Goal: Task Accomplishment & Management: Manage account settings

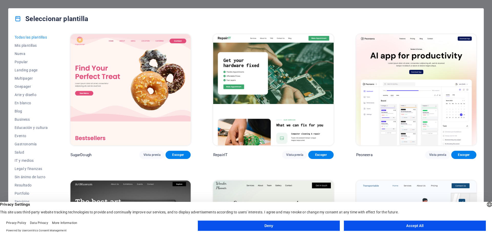
click at [418, 227] on button "Accept All" at bounding box center [415, 225] width 142 height 10
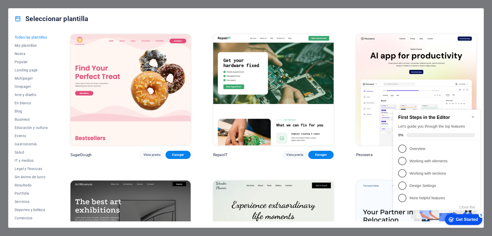
click at [473, 116] on icon "Minimize checklist" at bounding box center [473, 117] width 2 height 2
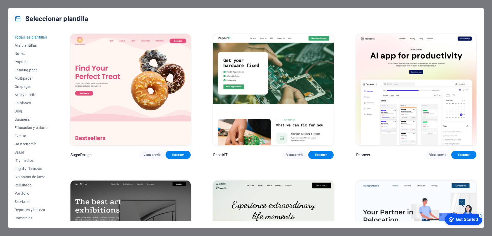
click at [32, 45] on span "Mis plantillas" at bounding box center [31, 45] width 33 height 4
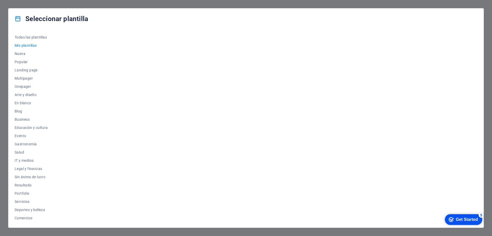
click at [463, 218] on div "Get Started" at bounding box center [467, 219] width 22 height 5
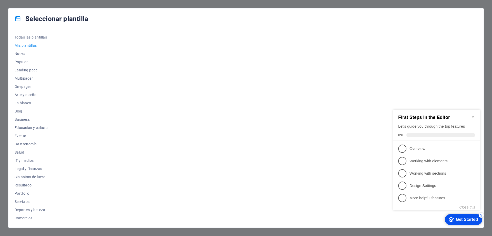
click at [471, 115] on icon "Minimize checklist" at bounding box center [473, 117] width 4 height 4
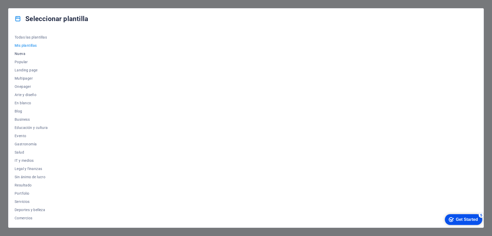
click at [35, 51] on button "Nueva" at bounding box center [31, 53] width 33 height 8
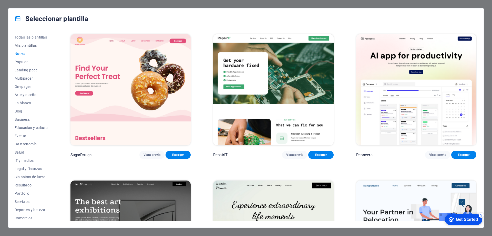
click at [29, 45] on span "Mis plantillas" at bounding box center [31, 45] width 33 height 4
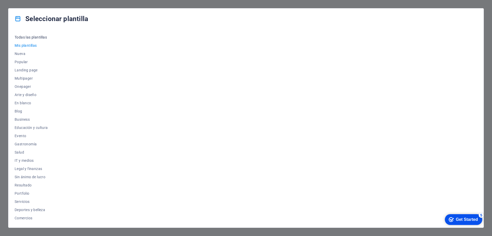
click at [35, 37] on span "Todas las plantillas" at bounding box center [31, 37] width 33 height 4
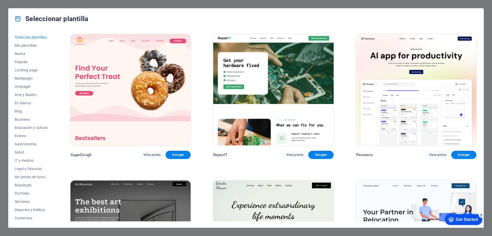
click at [474, 4] on div "Seleccionar plantilla Todas las plantillas Mis plantillas Nueva Popular Landing…" at bounding box center [246, 118] width 492 height 236
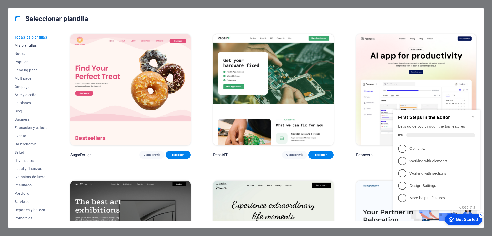
click at [34, 44] on span "Mis plantillas" at bounding box center [31, 45] width 33 height 4
click at [474, 115] on icon "Minimize checklist" at bounding box center [473, 117] width 4 height 4
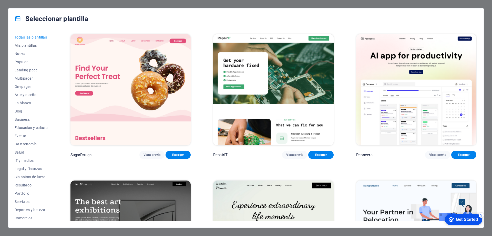
click at [34, 46] on span "Mis plantillas" at bounding box center [31, 45] width 33 height 4
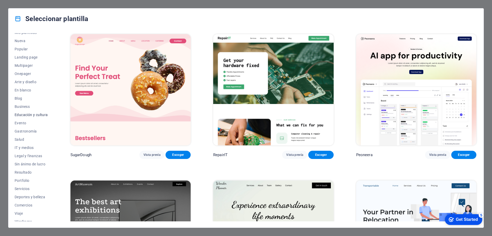
scroll to position [17, 0]
click at [19, 208] on span "Viaje" at bounding box center [31, 209] width 33 height 4
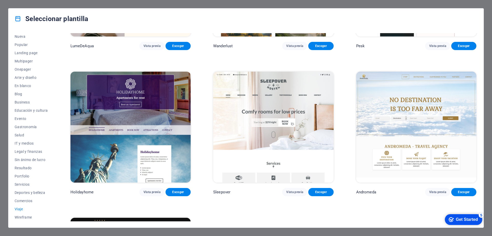
scroll to position [100, 0]
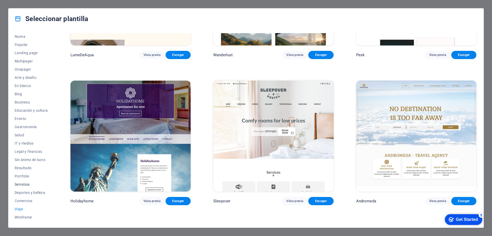
click at [26, 183] on span "Servicios" at bounding box center [31, 184] width 33 height 4
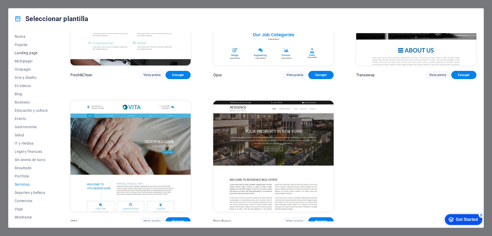
scroll to position [0, 0]
click at [29, 45] on span "Mis plantillas" at bounding box center [31, 45] width 33 height 4
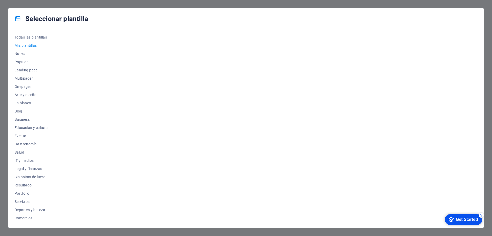
click at [17, 17] on icon at bounding box center [18, 18] width 7 height 7
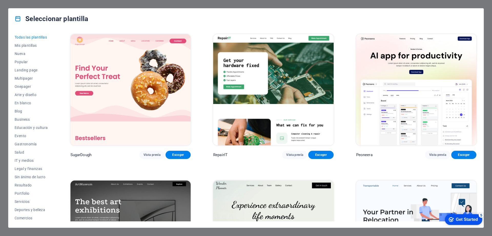
click at [297, 82] on img at bounding box center [273, 89] width 120 height 111
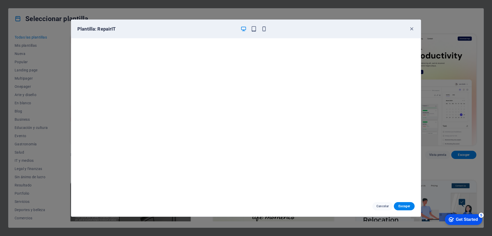
click at [415, 28] on div "Plantilla: RepairIT" at bounding box center [246, 29] width 350 height 18
click at [412, 28] on icon "button" at bounding box center [412, 29] width 6 height 6
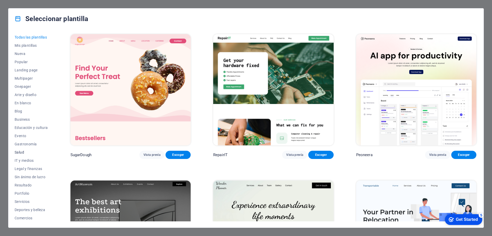
click at [20, 152] on span "Salud" at bounding box center [31, 152] width 33 height 4
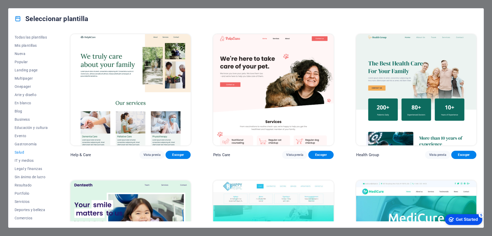
click at [146, 98] on img at bounding box center [130, 89] width 120 height 111
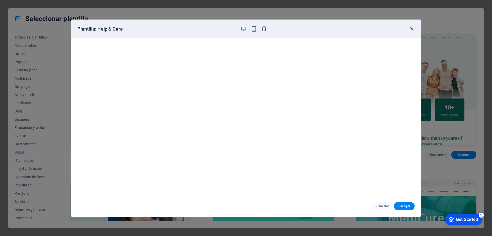
click at [412, 29] on icon "button" at bounding box center [412, 29] width 6 height 6
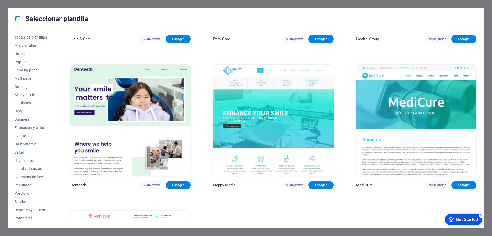
scroll to position [154, 0]
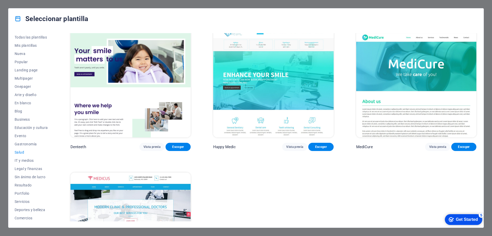
click at [257, 78] on img at bounding box center [273, 81] width 120 height 111
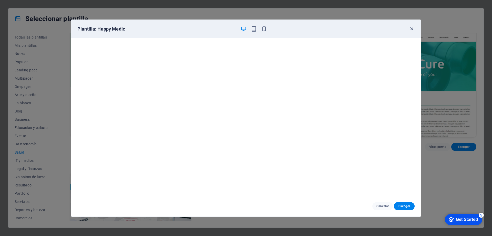
scroll to position [0, 0]
click at [379, 205] on span "Cancelar" at bounding box center [383, 206] width 13 height 4
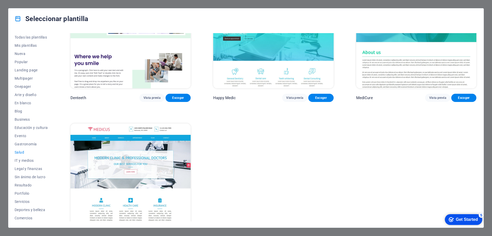
scroll to position [228, 0]
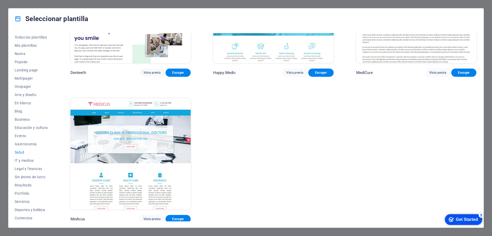
click at [173, 124] on img at bounding box center [130, 153] width 120 height 111
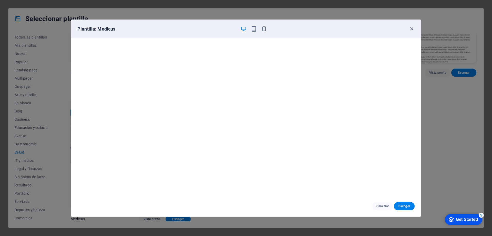
click at [382, 212] on div "Cancelar Escoger" at bounding box center [246, 206] width 350 height 21
click at [384, 206] on span "Cancelar" at bounding box center [383, 206] width 13 height 4
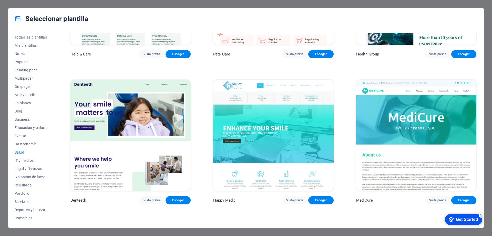
scroll to position [100, 0]
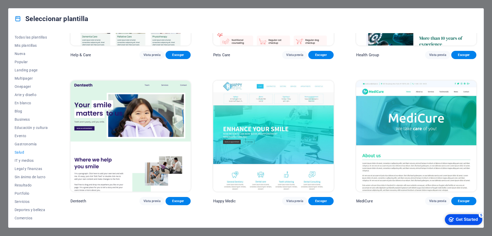
click at [396, 126] on img at bounding box center [416, 135] width 120 height 111
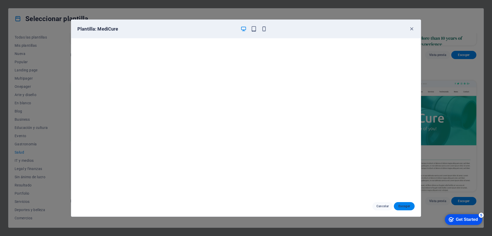
click at [404, 206] on span "Escoger" at bounding box center [404, 206] width 13 height 4
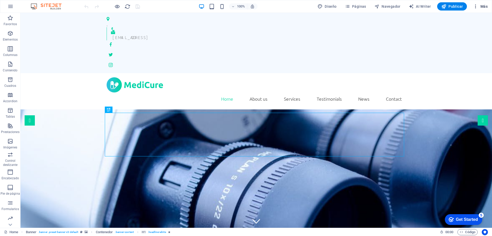
click at [484, 5] on span "Más" at bounding box center [480, 6] width 15 height 5
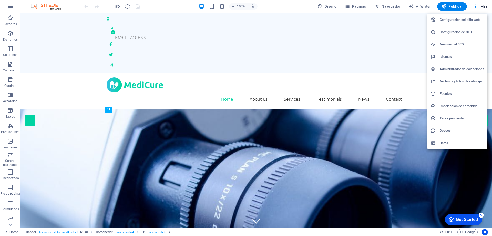
click at [475, 4] on div at bounding box center [246, 118] width 492 height 236
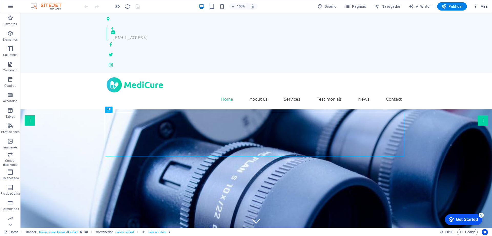
click at [477, 5] on icon "button" at bounding box center [475, 6] width 5 height 5
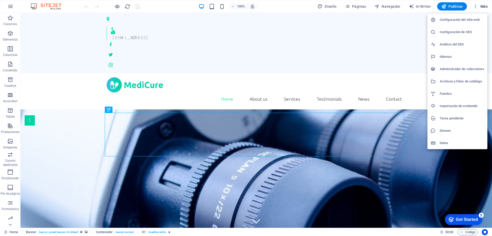
click at [477, 5] on div at bounding box center [246, 118] width 492 height 236
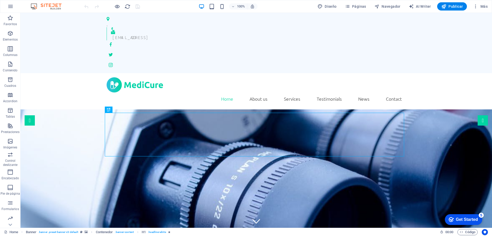
click at [474, 220] on div "Get Started" at bounding box center [467, 219] width 22 height 5
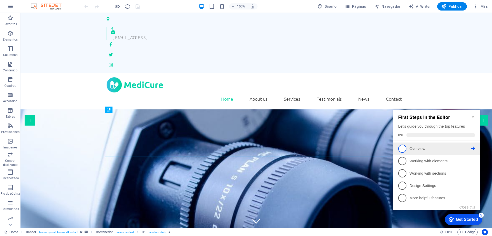
click at [422, 148] on p "Overview - incomplete" at bounding box center [441, 148] width 62 height 5
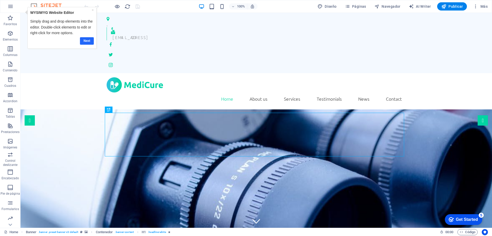
drag, startPoint x: 83, startPoint y: 42, endPoint x: 86, endPoint y: 35, distance: 7.1
click at [83, 42] on link "Next" at bounding box center [87, 40] width 14 height 7
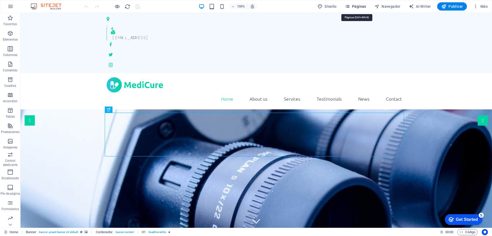
click at [359, 5] on span "Páginas" at bounding box center [355, 6] width 21 height 5
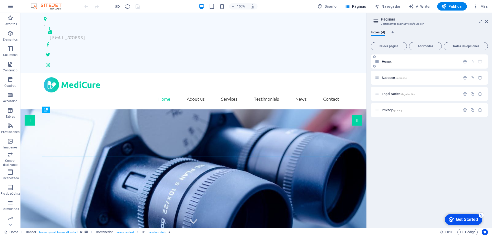
click at [386, 64] on div "Home /" at bounding box center [417, 61] width 85 height 6
click at [388, 61] on span "Home /" at bounding box center [387, 61] width 11 height 4
click at [387, 60] on span "Home /" at bounding box center [387, 61] width 11 height 4
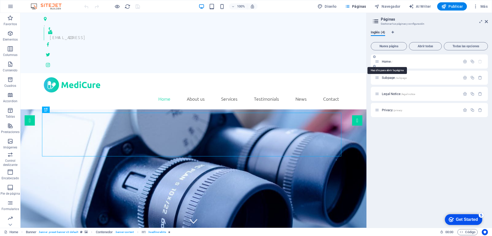
click at [387, 60] on span "Home /" at bounding box center [387, 61] width 11 height 4
click at [384, 61] on span "Home /" at bounding box center [387, 61] width 11 height 4
click at [380, 61] on div "Home /" at bounding box center [420, 61] width 80 height 3
click at [377, 61] on icon at bounding box center [377, 61] width 4 height 4
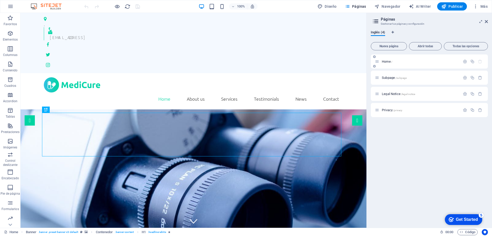
click at [377, 61] on icon at bounding box center [377, 61] width 4 height 4
click at [378, 62] on icon at bounding box center [377, 61] width 4 height 4
drag, startPoint x: 398, startPoint y: 63, endPoint x: 402, endPoint y: 63, distance: 4.4
click at [401, 63] on p "Home /" at bounding box center [420, 61] width 77 height 3
drag, startPoint x: 421, startPoint y: 63, endPoint x: 429, endPoint y: 62, distance: 7.7
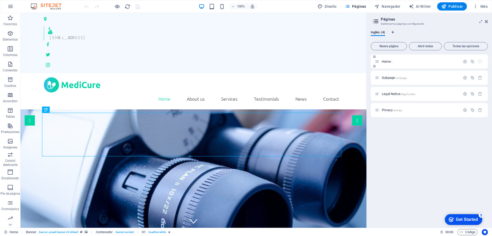
click at [424, 62] on p "Home /" at bounding box center [420, 61] width 77 height 3
click at [473, 61] on icon "button" at bounding box center [472, 61] width 4 height 4
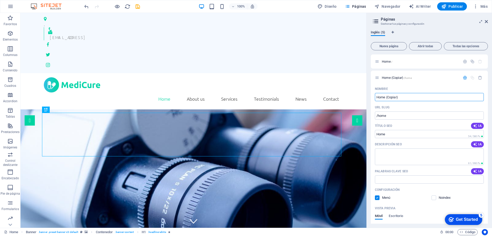
click at [379, 32] on span "Inglés (5)" at bounding box center [378, 32] width 14 height 7
click at [376, 32] on span "Inglés (5)" at bounding box center [378, 32] width 14 height 7
click at [487, 21] on icon at bounding box center [486, 21] width 3 height 4
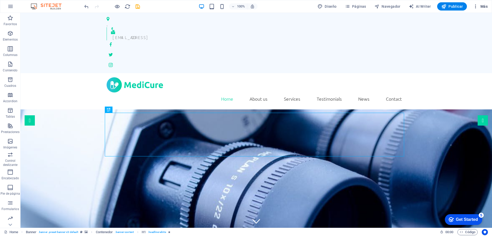
click at [476, 5] on icon "button" at bounding box center [475, 6] width 5 height 5
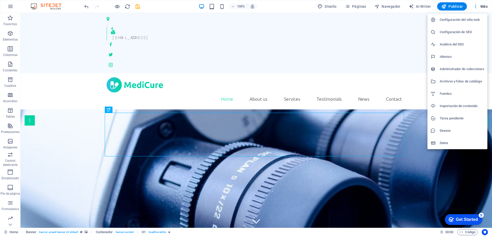
click at [460, 33] on h6 "Configuración de SEO" at bounding box center [462, 32] width 45 height 6
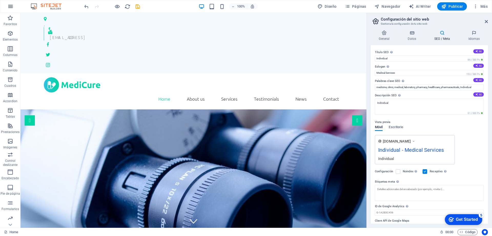
click at [7, 7] on icon "button" at bounding box center [10, 6] width 6 height 6
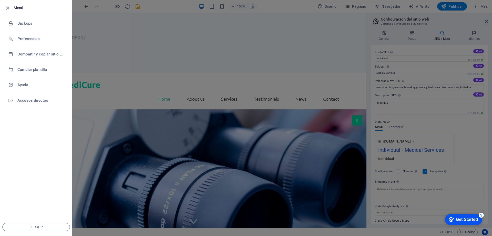
click at [10, 6] on icon "button" at bounding box center [8, 8] width 6 height 6
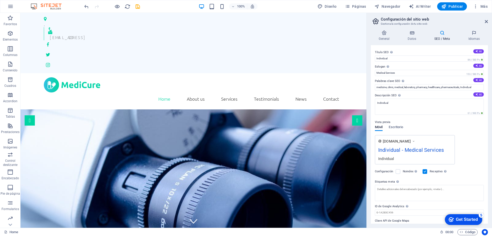
click at [10, 6] on icon "button" at bounding box center [10, 6] width 6 height 6
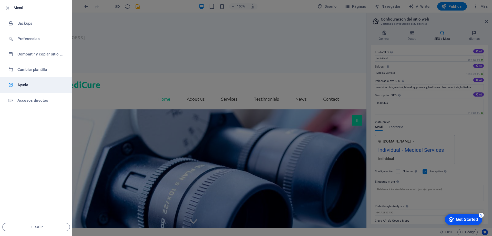
click at [23, 86] on h6 "Ayuda" at bounding box center [40, 85] width 47 height 6
click at [9, 9] on icon "button" at bounding box center [8, 8] width 6 height 6
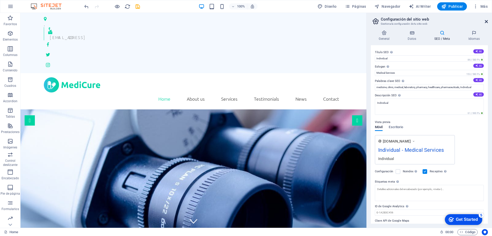
click at [486, 23] on icon at bounding box center [486, 21] width 3 height 4
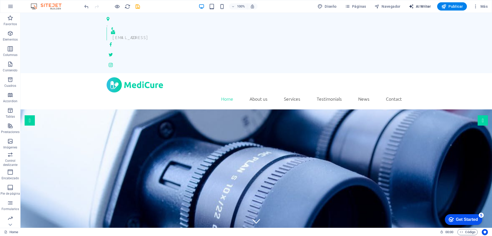
click at [421, 5] on span "AI Writer" at bounding box center [420, 6] width 22 height 5
select select "English"
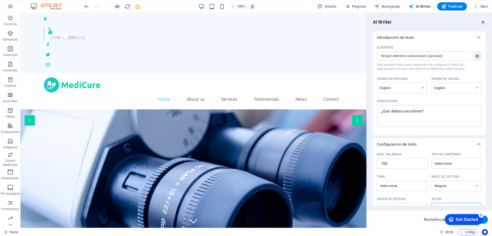
click at [484, 21] on icon "button" at bounding box center [483, 22] width 6 height 6
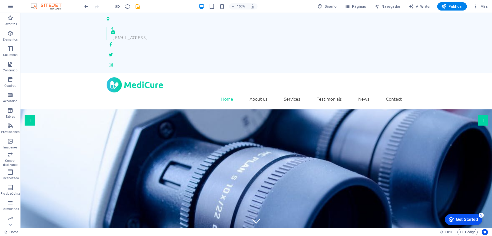
click at [481, 213] on div "5" at bounding box center [481, 214] width 5 height 5
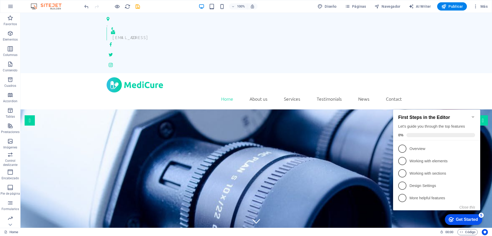
click at [473, 116] on icon "Minimize checklist" at bounding box center [473, 117] width 2 height 2
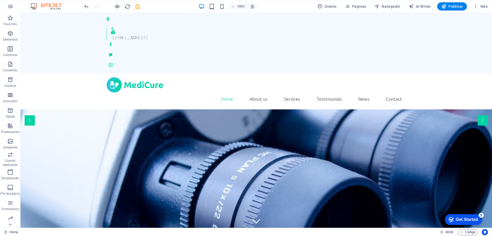
click at [453, 219] on div "checkmark Get Started 5" at bounding box center [463, 219] width 29 height 5
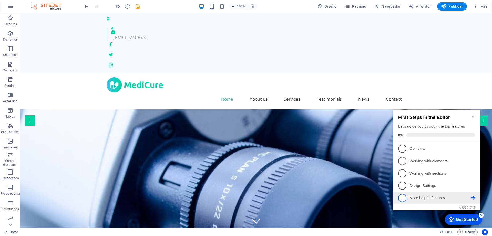
click at [420, 197] on p "More helpful features - incomplete" at bounding box center [441, 197] width 62 height 5
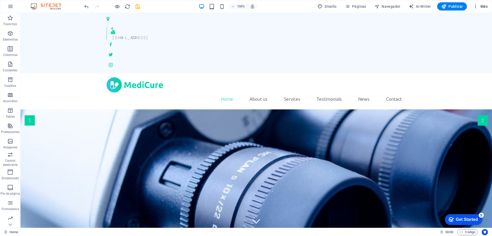
click at [474, 7] on icon "button" at bounding box center [475, 6] width 5 height 5
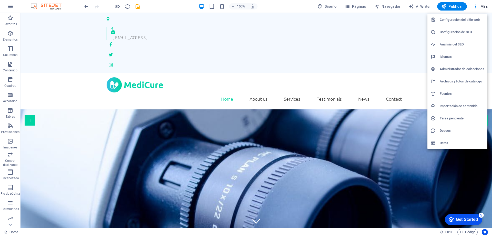
click at [483, 5] on div at bounding box center [246, 118] width 492 height 236
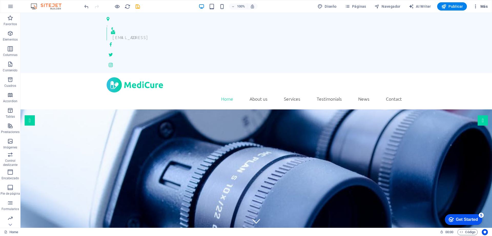
click at [484, 5] on span "Más" at bounding box center [480, 6] width 15 height 5
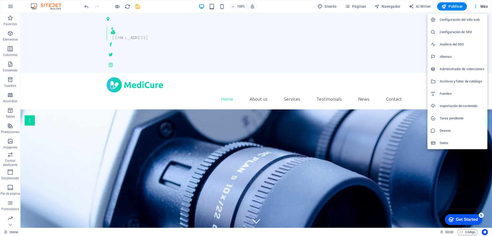
click at [465, 18] on h6 "Configuración del sitio web" at bounding box center [462, 20] width 45 height 6
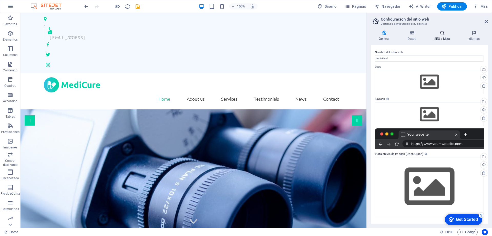
click at [439, 35] on icon at bounding box center [442, 32] width 32 height 5
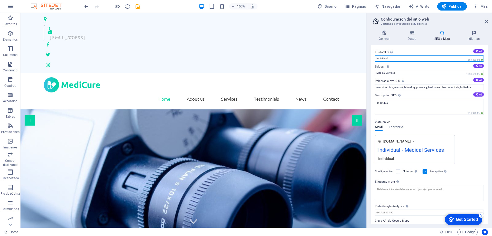
drag, startPoint x: 392, startPoint y: 57, endPoint x: 371, endPoint y: 58, distance: 21.0
click at [371, 58] on div "General Datos SEO / Meta Idiomas Nombre del sitio web Individual Logo Arrastra …" at bounding box center [429, 126] width 125 height 201
click at [394, 57] on input "NAREHEA" at bounding box center [429, 58] width 109 height 6
type input "N"
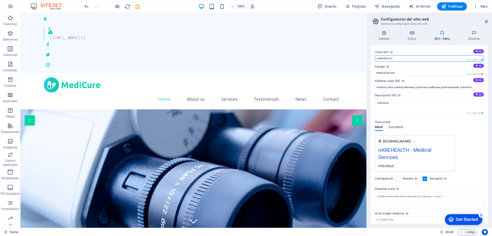
drag, startPoint x: 413, startPoint y: 71, endPoint x: 358, endPoint y: 60, distance: 55.4
click at [397, 57] on input "nAREHEALTH" at bounding box center [429, 58] width 109 height 6
type input "n"
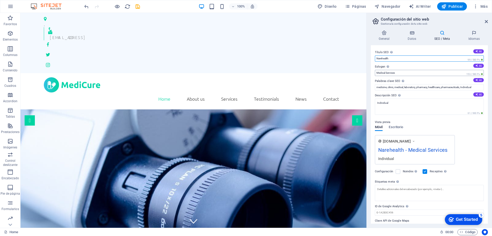
type input "Narehealth"
click at [393, 72] on input "Medical Services" at bounding box center [429, 73] width 109 height 6
click at [399, 72] on input "Medical Services" at bounding box center [429, 73] width 109 height 6
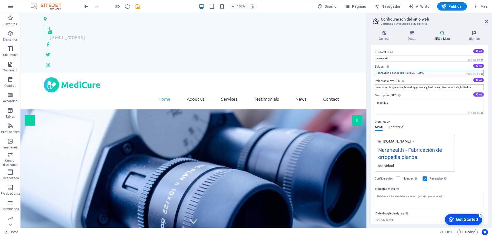
type input "Fabricación de ortopedia blanda"
click at [404, 86] on input "medicine, clinic, medical, laboratory, pharmacy, healthcare, pharmaceuticals, I…" at bounding box center [429, 87] width 109 height 6
click at [413, 86] on input "medicine, clinic, medical, laboratory, pharmacy, healthcare, pharmaceuticals, I…" at bounding box center [429, 87] width 109 height 6
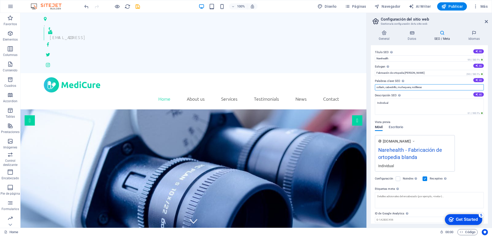
click at [412, 87] on input "collarín, cabestrillo, muñequera, rodilleras" at bounding box center [429, 87] width 109 height 6
click at [397, 86] on input "collarín, cabestrillo, muñequeras, rodilleras" at bounding box center [429, 87] width 109 height 6
click at [427, 86] on input "collarín, cabestrillso, muñequeras, rodilleras" at bounding box center [429, 87] width 109 height 6
click at [390, 86] on input "collarín, cabestrillso, muñequeras, rodilleras, fajas" at bounding box center [429, 87] width 109 height 6
type input "collarín, cabestrillos, muñequeras, rodilleras, fajas"
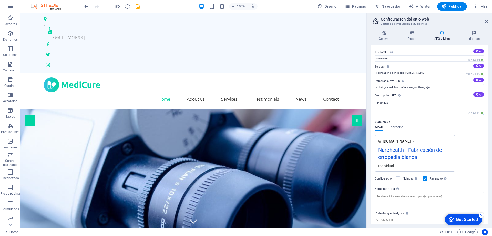
click at [400, 107] on textarea "Individual" at bounding box center [429, 106] width 109 height 16
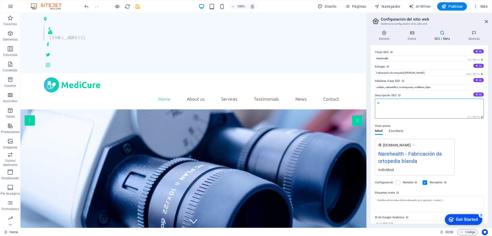
type textarea "I"
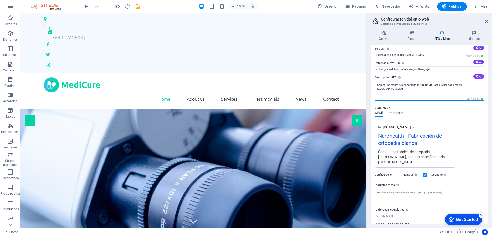
scroll to position [27, 0]
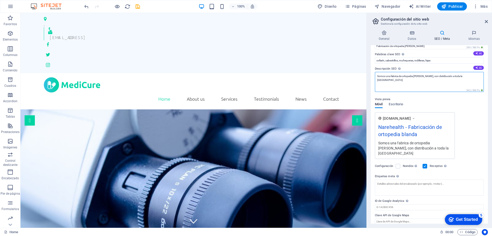
type textarea "Somos una fabrica de ortopedia blanda, con distribución a toda la república mex…"
click at [405, 181] on textarea "Etiquetas meta Introduce aquí el código HTML que se incluirá en las etiquetas d…" at bounding box center [429, 187] width 109 height 16
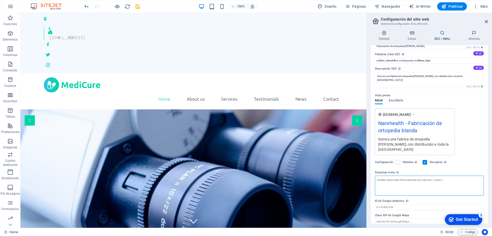
paste textarea "https://narehealth.com.mx/"
type textarea "https://narehealth.com.mx/"
click at [463, 217] on div "Get Started" at bounding box center [467, 219] width 22 height 5
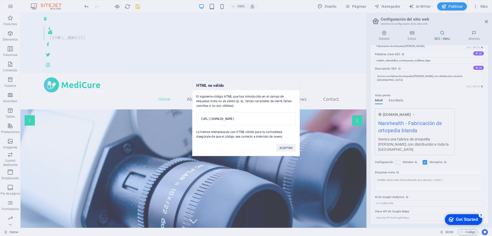
scroll to position [23, 0]
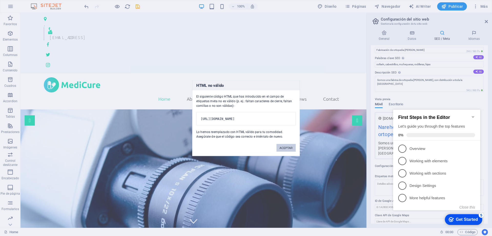
click at [287, 149] on button "ACEPTAR" at bounding box center [286, 148] width 19 height 8
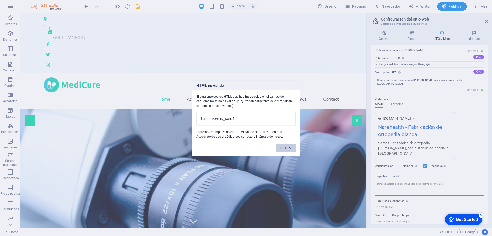
scroll to position [27, 0]
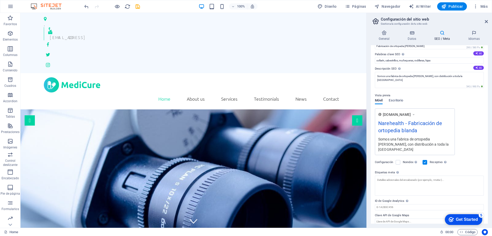
click at [460, 218] on div "Get Started" at bounding box center [467, 219] width 22 height 5
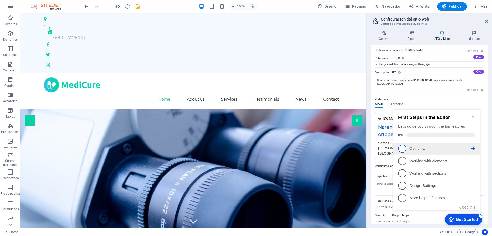
click at [419, 146] on p "Overview - incomplete" at bounding box center [441, 148] width 62 height 5
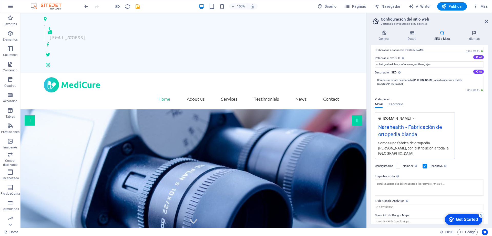
scroll to position [0, 0]
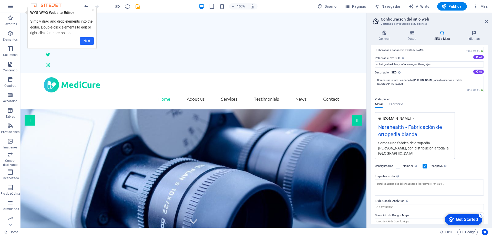
click at [81, 39] on link "Next" at bounding box center [87, 40] width 14 height 7
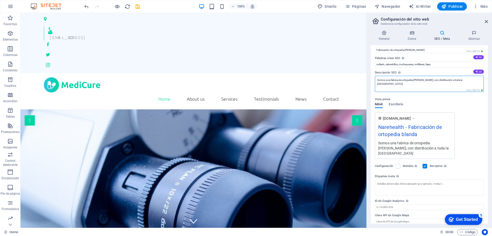
click at [478, 80] on textarea "Somos una fabrica de ortopedia blanda, con distribución a toda la república mex…" at bounding box center [429, 84] width 109 height 16
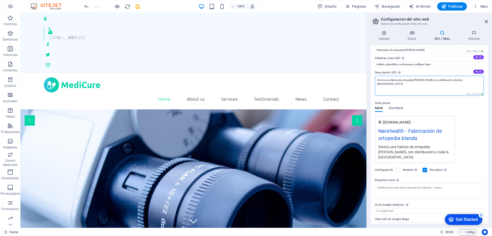
scroll to position [27, 0]
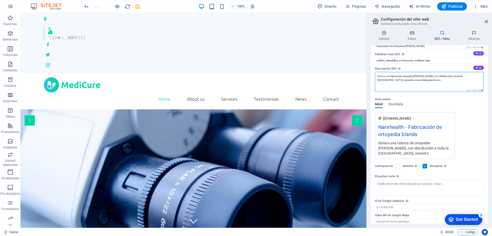
type textarea "Somos una fabrica de ortopedia blanda, con distribución a toda la república mex…"
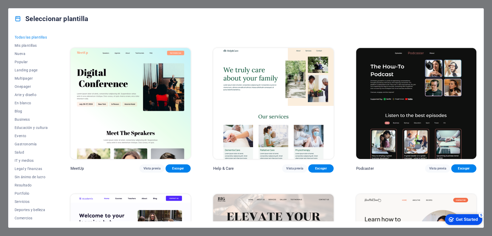
scroll to position [436, 0]
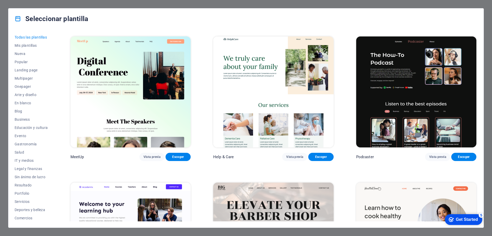
click at [275, 110] on img at bounding box center [273, 91] width 120 height 111
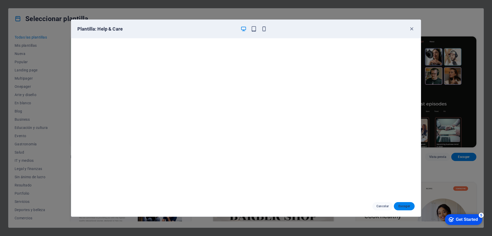
click at [407, 207] on span "Escoger" at bounding box center [404, 206] width 13 height 4
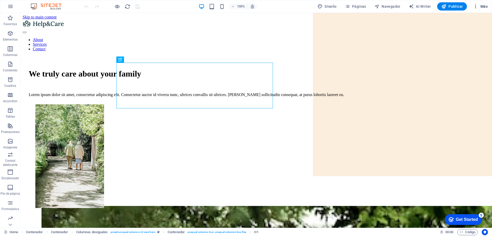
click at [483, 5] on span "Más" at bounding box center [480, 6] width 15 height 5
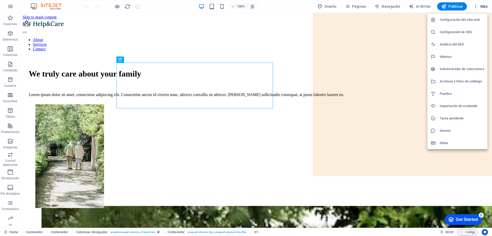
click at [469, 18] on h6 "Configuración del sitio web" at bounding box center [462, 20] width 45 height 6
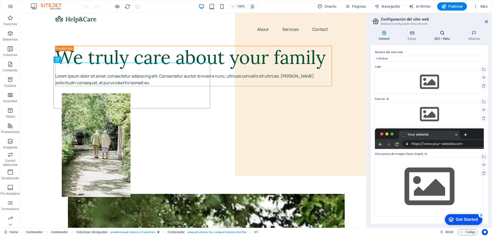
click at [438, 32] on icon at bounding box center [442, 32] width 32 height 5
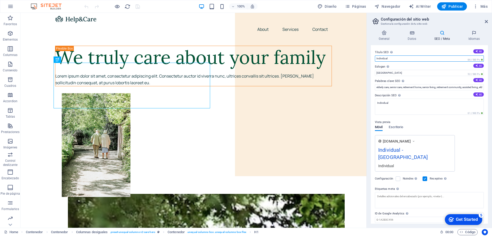
click at [393, 58] on input "Individual" at bounding box center [429, 58] width 109 height 6
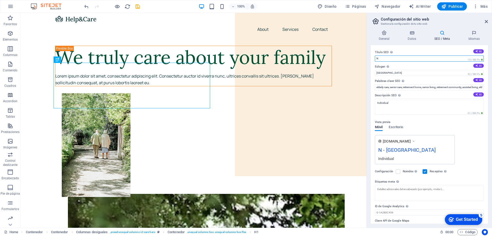
type input "Narehealth"
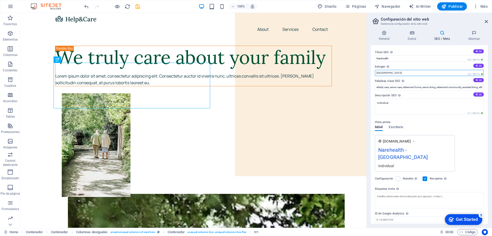
click at [399, 73] on input "[GEOGRAPHIC_DATA]" at bounding box center [429, 73] width 109 height 6
type input "B"
click at [395, 74] on input "Eslogan El eslogan de tu sitio web. AI" at bounding box center [429, 73] width 109 height 6
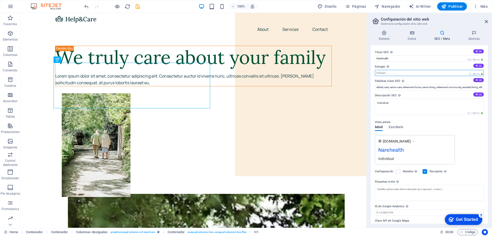
type input "Fabricación de ortopedia blanda"
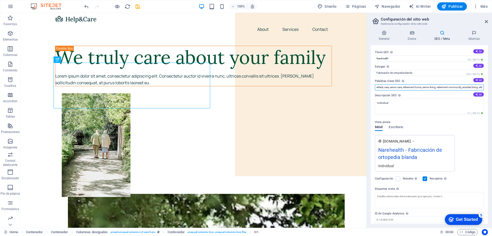
click at [404, 86] on input "elderly care, senior care, retirement home, senior living, retirement community…" at bounding box center [429, 87] width 109 height 6
type input "collarín, cabestrillos, muñequeras, rodilleras, fajas"
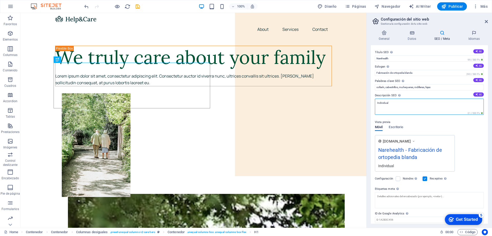
click at [389, 101] on textarea "Individual" at bounding box center [429, 106] width 109 height 16
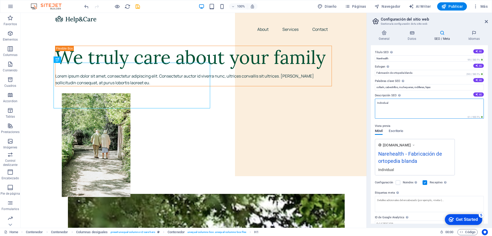
drag, startPoint x: 389, startPoint y: 103, endPoint x: 377, endPoint y: 103, distance: 12.0
click at [377, 103] on textarea "Individual" at bounding box center [429, 108] width 109 height 20
type textarea "f"
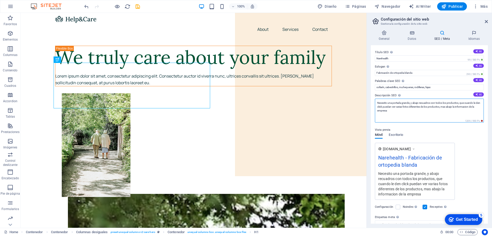
scroll to position [46, 0]
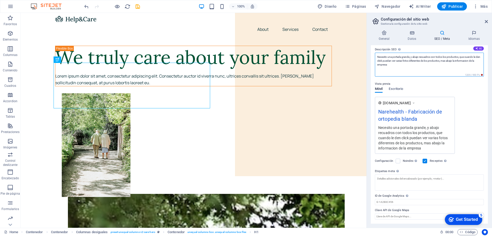
type textarea "Necesito una portada grande, y abajo recuadros con todos los productos, que cua…"
click at [462, 219] on div "Get Started" at bounding box center [467, 219] width 22 height 5
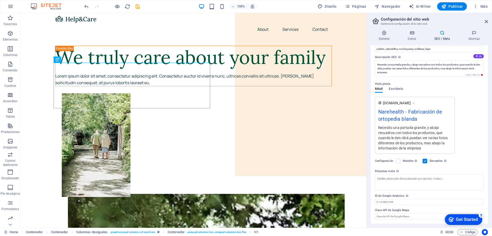
scroll to position [38, 0]
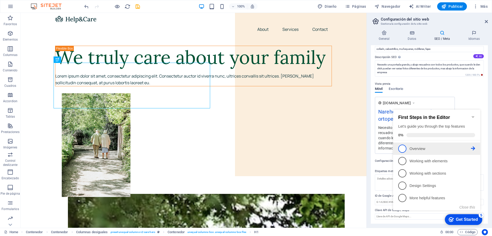
click at [416, 147] on p "Overview - incomplete" at bounding box center [441, 148] width 62 height 5
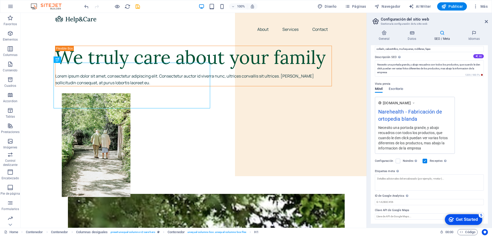
scroll to position [0, 0]
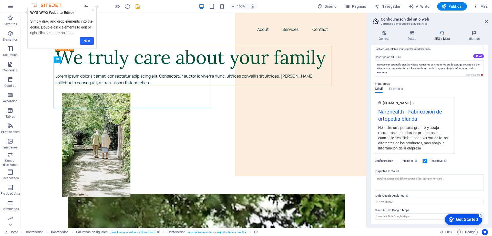
click at [88, 40] on link "Next" at bounding box center [87, 40] width 14 height 7
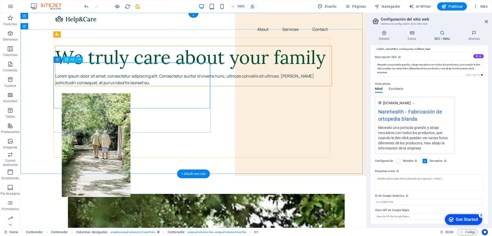
click at [159, 69] on div "We truly care about your family" at bounding box center [193, 57] width 276 height 23
click at [117, 69] on div "We truly care about your family" at bounding box center [193, 57] width 276 height 23
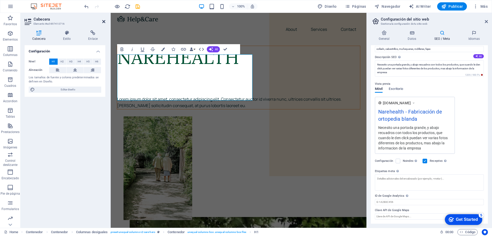
click at [103, 23] on icon at bounding box center [103, 21] width 3 height 4
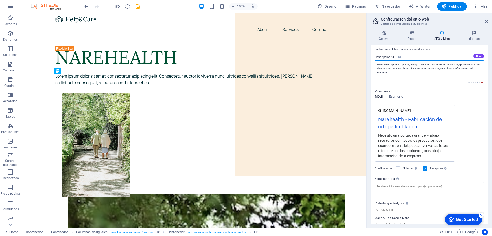
click at [472, 67] on textarea "Necesito una portada grande, y abajo recuadros con todos los productos, que cua…" at bounding box center [429, 72] width 109 height 24
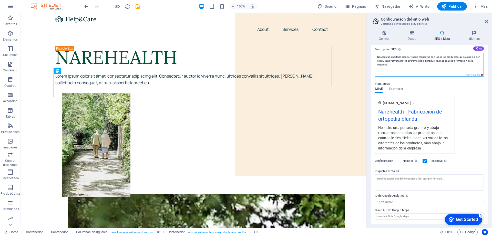
type textarea "Necesito una portada grande, y abajo recuadros con todos los productos, que cua…"
click at [464, 214] on div "checkmark Get Started 5" at bounding box center [463, 219] width 37 height 11
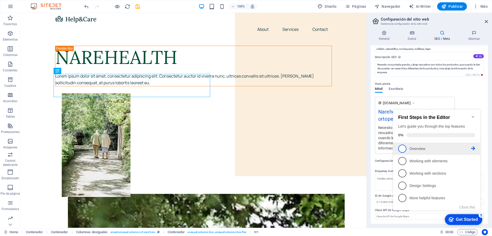
click at [423, 148] on p "Overview - incomplete" at bounding box center [441, 148] width 62 height 5
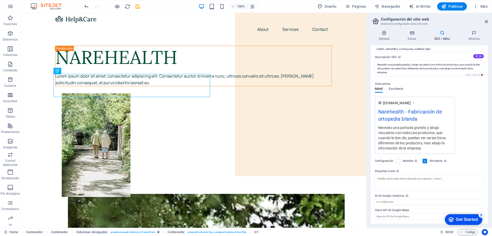
click at [461, 219] on div "Get Started" at bounding box center [467, 219] width 22 height 5
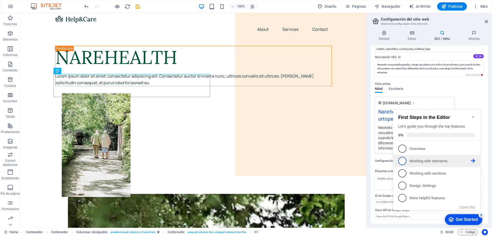
click at [427, 159] on p "Working with elements - incomplete" at bounding box center [441, 160] width 62 height 5
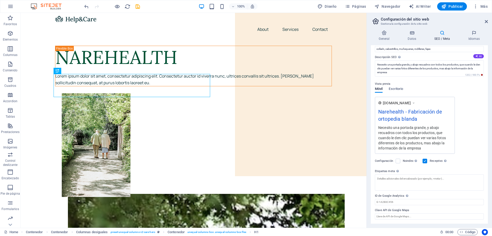
scroll to position [0, 0]
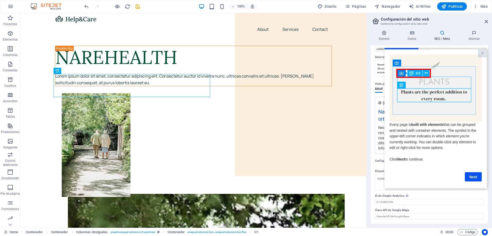
click at [473, 183] on cue "Every page is built with elements that can be grouped and nested with container…" at bounding box center [435, 117] width 103 height 137
click at [474, 179] on link "Next" at bounding box center [473, 176] width 17 height 9
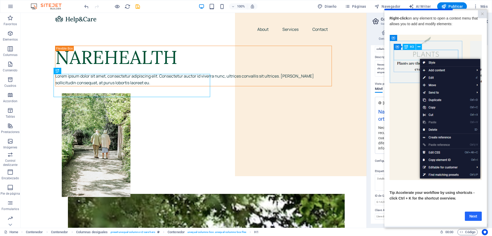
click at [471, 216] on link "Next" at bounding box center [473, 215] width 17 height 9
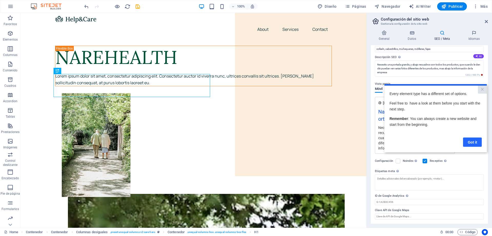
click at [471, 142] on link "Got it" at bounding box center [472, 141] width 19 height 9
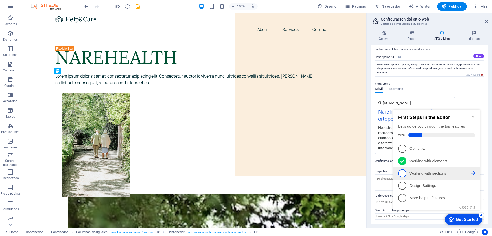
click at [430, 170] on p "Working with sections - incomplete" at bounding box center [441, 172] width 62 height 5
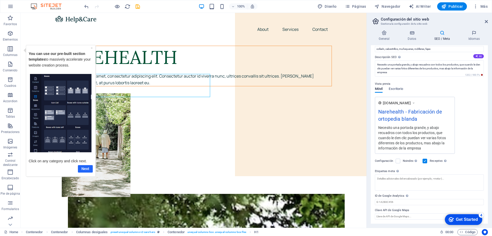
click at [84, 169] on link "Next" at bounding box center [85, 168] width 15 height 7
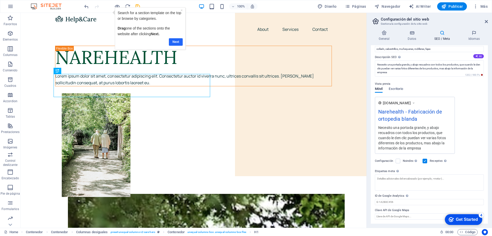
click at [176, 43] on link "Next" at bounding box center [176, 41] width 14 height 7
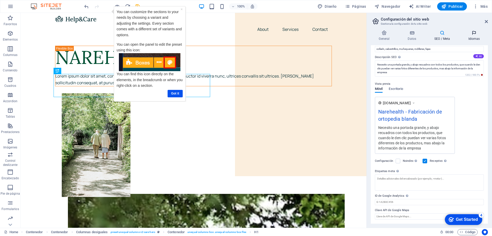
click at [474, 38] on h4 "Idiomas" at bounding box center [474, 35] width 28 height 11
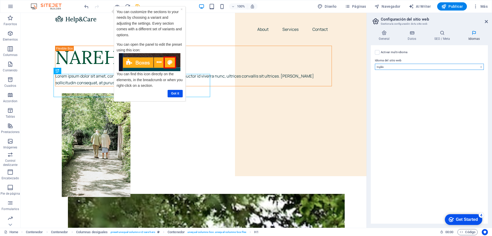
click at [402, 67] on select "Abkhazian Afar Afrikaans Akan Albanés Alemán Amharic Árabe Aragonese Armenian A…" at bounding box center [429, 67] width 109 height 6
select select "44"
click at [375, 64] on select "Abkhazian Afar Afrikaans Akan Albanés Alemán Amharic Árabe Aragonese Armenian A…" at bounding box center [429, 67] width 109 height 6
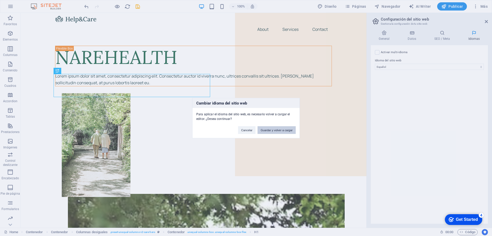
click at [283, 129] on button "Guardar y volver a cargar" at bounding box center [277, 130] width 38 height 8
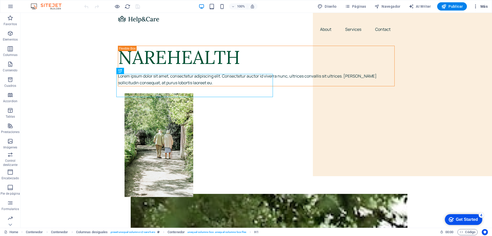
click at [477, 7] on icon "button" at bounding box center [475, 6] width 5 height 5
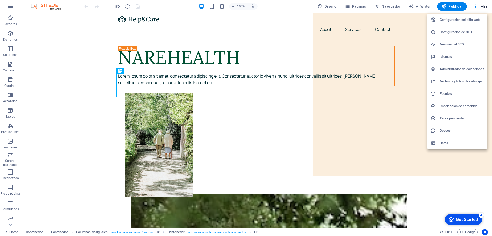
click at [462, 35] on h6 "Configuración de SEO" at bounding box center [462, 32] width 45 height 6
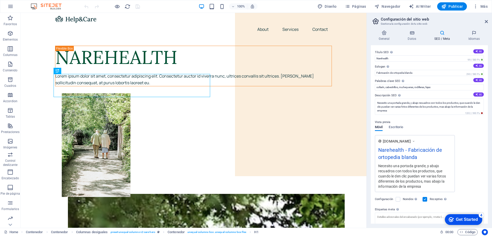
click at [458, 219] on div "Get Started" at bounding box center [467, 219] width 22 height 5
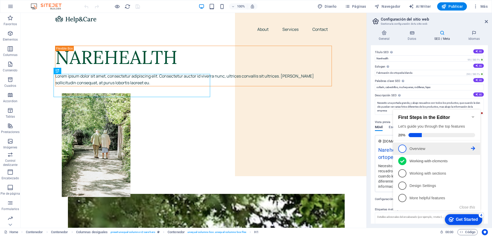
click at [426, 148] on p "Overview - incomplete" at bounding box center [441, 148] width 62 height 5
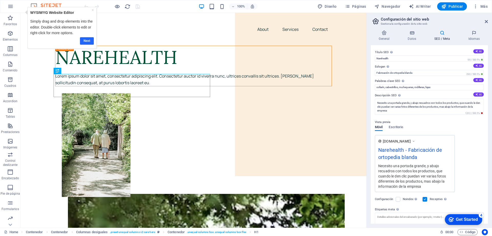
click at [86, 39] on link "Next" at bounding box center [87, 40] width 14 height 7
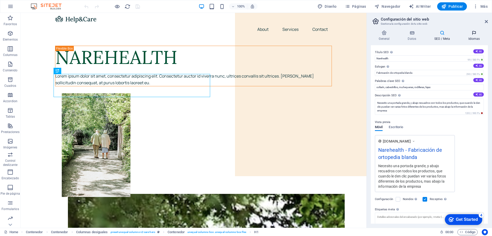
click at [473, 34] on icon at bounding box center [474, 32] width 28 height 5
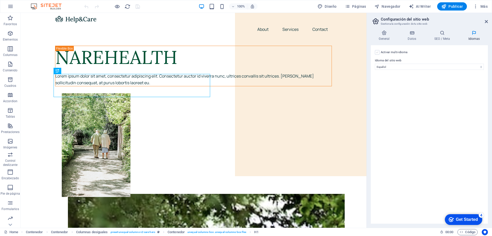
click at [376, 53] on label at bounding box center [377, 52] width 5 height 5
click at [0, 0] on input "Activar multi-idioma Para desactivar la opción multi-idioma, elimine todos los …" at bounding box center [0, 0] width 0 height 0
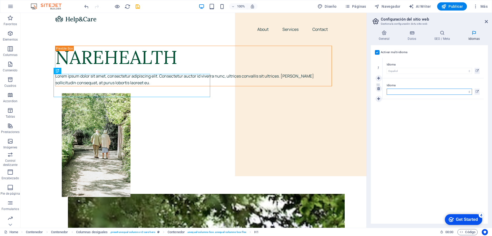
click at [405, 92] on select "Abkhazian Afar Afrikaans Akan Albanés Alemán Amharic Árabe Aragonese Armenian A…" at bounding box center [429, 91] width 85 height 6
select select "45"
click at [377, 52] on label at bounding box center [377, 52] width 5 height 5
click at [459, 219] on div "Get Started" at bounding box center [467, 219] width 22 height 5
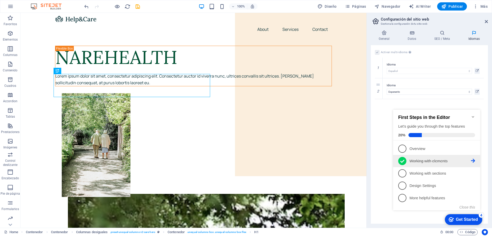
click at [413, 160] on p "Working with elements - completed" at bounding box center [441, 160] width 62 height 5
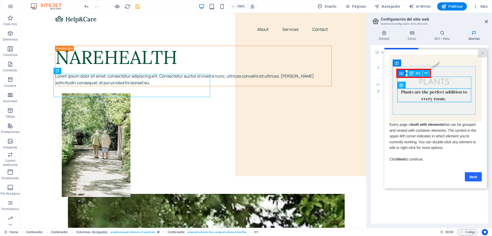
click at [473, 178] on link "Next" at bounding box center [473, 176] width 17 height 9
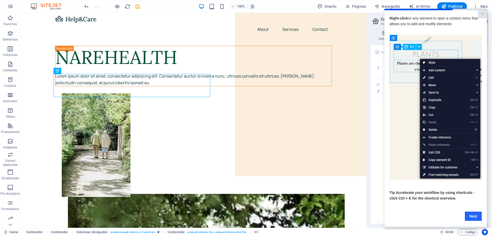
click at [474, 217] on link "Next" at bounding box center [473, 215] width 17 height 9
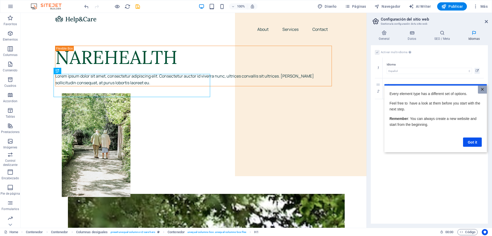
click at [482, 88] on link "×" at bounding box center [482, 89] width 9 height 8
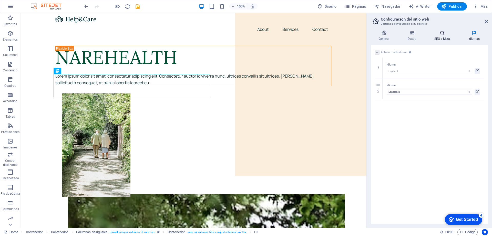
click at [448, 34] on icon at bounding box center [442, 32] width 32 height 5
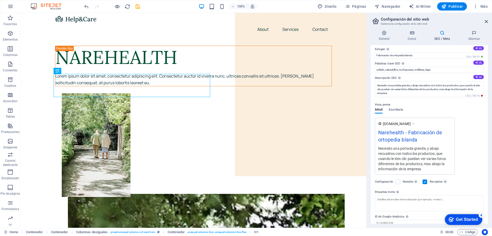
scroll to position [38, 0]
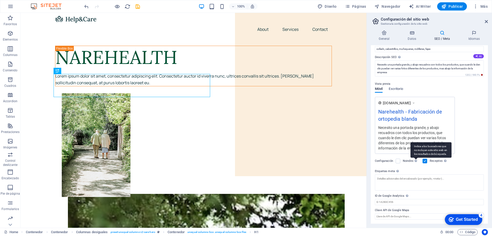
click at [415, 161] on icon at bounding box center [416, 160] width 2 height 3
click at [0, 0] on input "Noindex Indica a los buscadores que no incluyan este sitio web en los resultado…" at bounding box center [0, 0] width 0 height 0
click at [453, 217] on div "checkmark Get Started 4" at bounding box center [463, 219] width 29 height 5
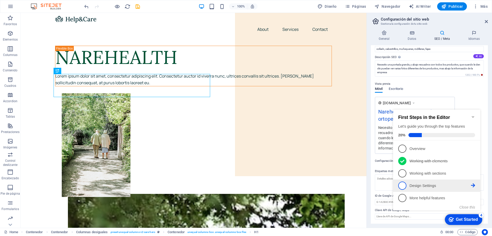
click at [425, 188] on link "4 Design Settings - incomplete" at bounding box center [436, 185] width 77 height 8
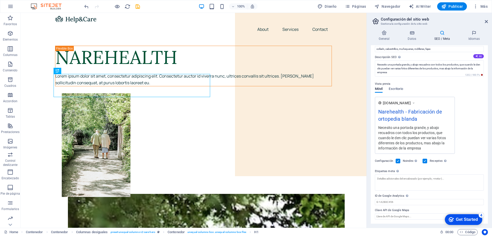
click at [466, 218] on div "Get Started" at bounding box center [467, 219] width 22 height 5
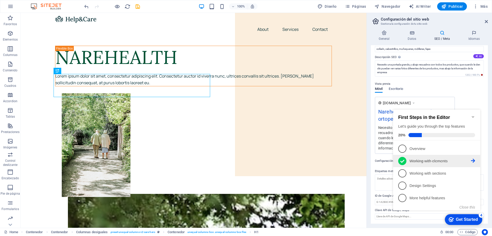
click at [425, 159] on p "Working with elements - completed" at bounding box center [441, 160] width 62 height 5
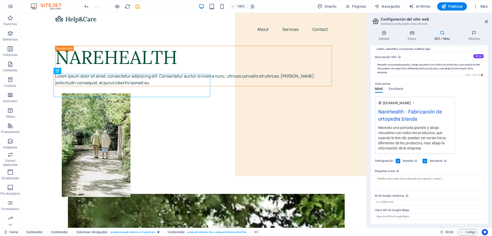
scroll to position [0, 0]
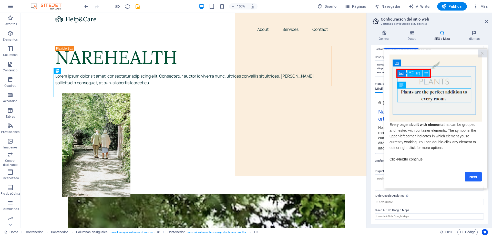
click at [471, 177] on link "Next" at bounding box center [473, 176] width 17 height 9
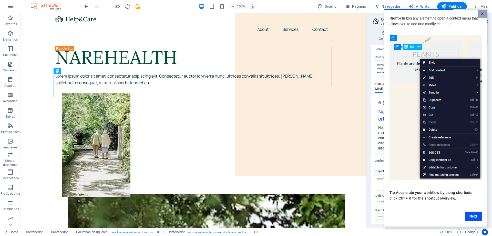
click at [481, 14] on link "×" at bounding box center [482, 14] width 9 height 8
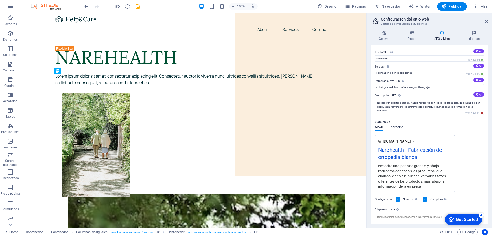
click at [396, 125] on span "Escritorio" at bounding box center [396, 127] width 14 height 7
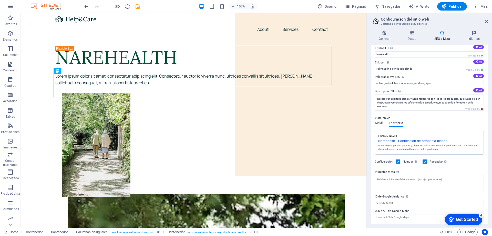
scroll to position [5, 0]
click at [419, 35] on icon at bounding box center [412, 32] width 25 height 5
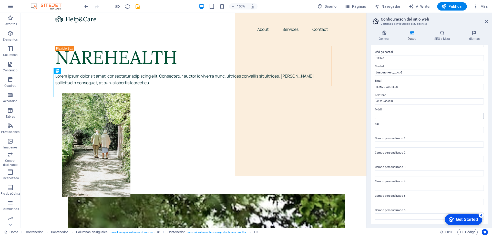
scroll to position [0, 0]
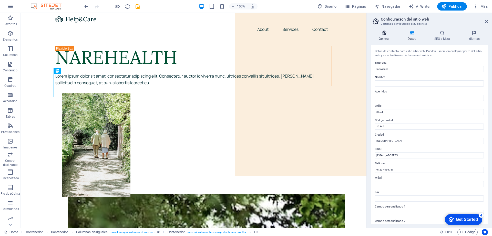
click at [382, 38] on h4 "General" at bounding box center [385, 35] width 29 height 11
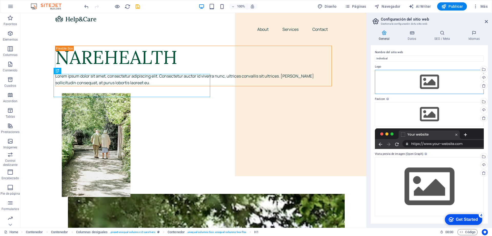
click at [429, 84] on div "Arrastra archivos aquí, haz clic para escoger archivos o selecciona archivos de…" at bounding box center [429, 82] width 109 height 24
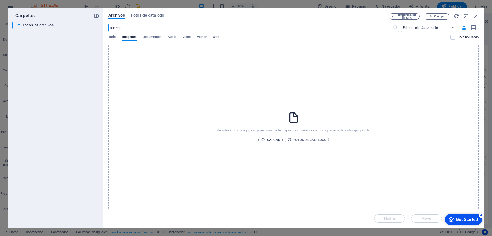
click at [273, 139] on span "Cargar" at bounding box center [271, 140] width 20 height 6
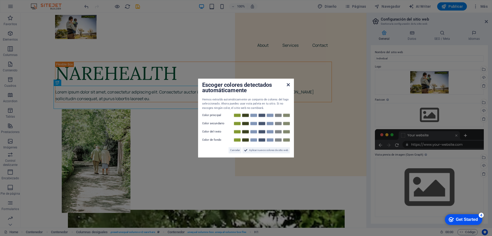
click at [289, 84] on icon at bounding box center [288, 85] width 3 height 4
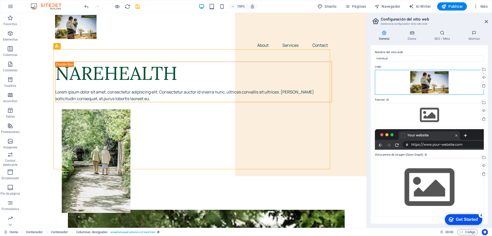
click at [430, 82] on div "Arrastra archivos aquí, haz clic para escoger archivos o selecciona archivos de…" at bounding box center [429, 82] width 109 height 25
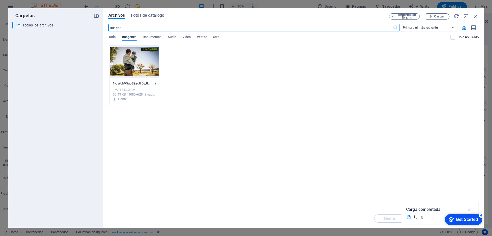
click at [471, 209] on icon "button" at bounding box center [469, 209] width 6 height 6
click at [441, 16] on span "Cargar" at bounding box center [439, 16] width 11 height 3
click at [476, 14] on icon "button" at bounding box center [476, 16] width 6 height 6
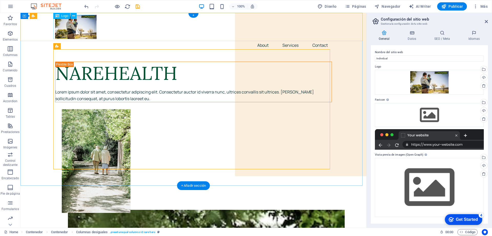
click at [83, 28] on div at bounding box center [193, 27] width 277 height 24
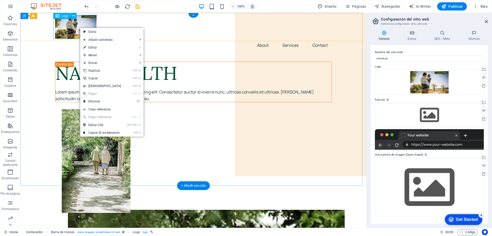
click at [80, 21] on div at bounding box center [193, 27] width 277 height 24
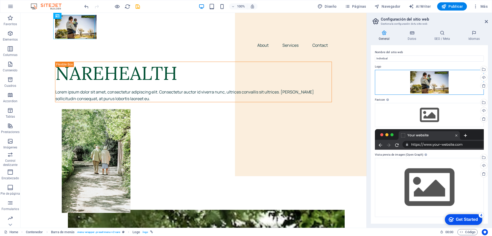
click at [428, 81] on div "Arrastra archivos aquí, haz clic para escoger archivos o selecciona archivos de…" at bounding box center [429, 82] width 109 height 25
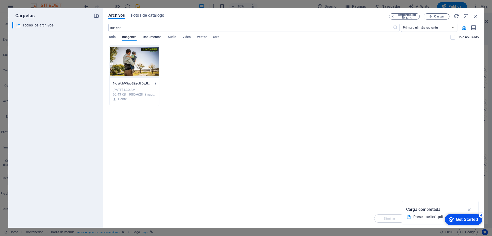
click at [153, 36] on span "Documentos" at bounding box center [152, 37] width 19 height 7
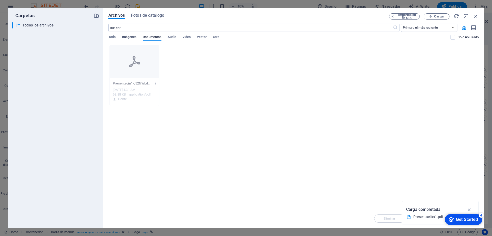
click at [126, 36] on span "Imágenes" at bounding box center [129, 37] width 15 height 7
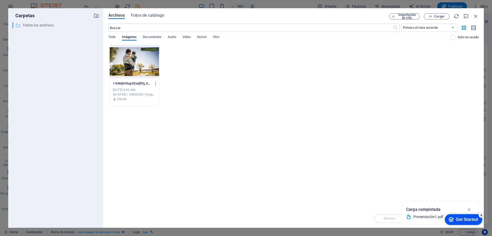
click at [58, 26] on p "Todos los archivos" at bounding box center [56, 25] width 67 height 6
click at [41, 25] on p "Todos los archivos" at bounding box center [56, 25] width 67 height 6
click at [98, 14] on icon "button" at bounding box center [97, 16] width 6 height 6
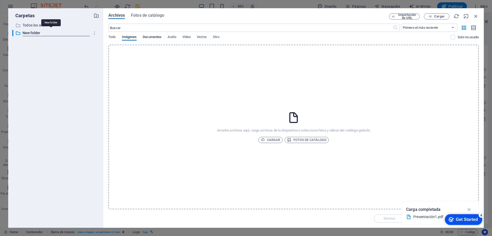
click at [151, 37] on span "Documentos" at bounding box center [152, 37] width 19 height 7
click at [125, 37] on span "Imágenes" at bounding box center [129, 37] width 15 height 7
click at [275, 141] on span "Cargar" at bounding box center [271, 140] width 20 height 6
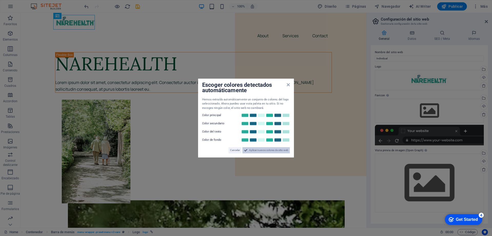
click at [266, 149] on span "Aplicar nuevos colores de sitio web" at bounding box center [268, 150] width 39 height 6
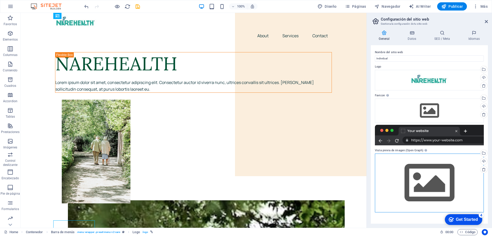
click at [422, 176] on div "Arrastra archivos aquí, haz clic para escoger archivos o selecciona archivos de…" at bounding box center [429, 182] width 109 height 59
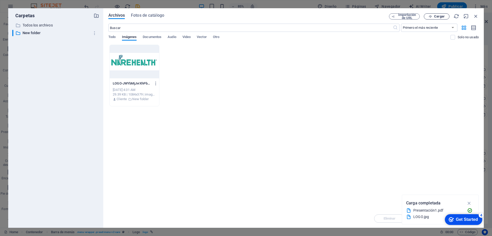
click at [435, 17] on span "Cargar" at bounding box center [439, 16] width 11 height 3
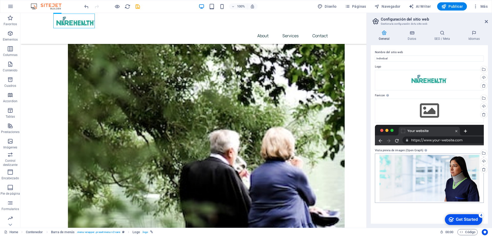
scroll to position [154, 0]
click at [414, 33] on icon at bounding box center [412, 32] width 25 height 5
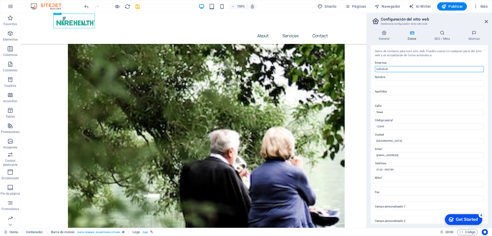
click at [389, 66] on input "Individual" at bounding box center [429, 69] width 109 height 6
drag, startPoint x: 387, startPoint y: 67, endPoint x: 375, endPoint y: 69, distance: 12.7
click at [375, 69] on input "Individual" at bounding box center [429, 69] width 109 height 6
type input "Narehealth"
click at [389, 85] on input "Nombre" at bounding box center [429, 83] width 109 height 6
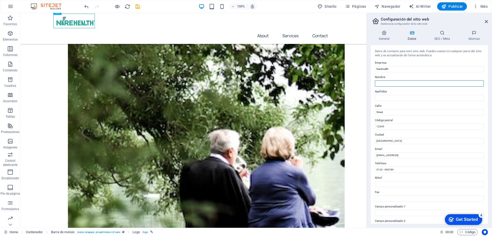
click at [389, 85] on input "Nombre" at bounding box center [429, 83] width 109 height 6
type input "Narehealth"
drag, startPoint x: 384, startPoint y: 111, endPoint x: 371, endPoint y: 111, distance: 13.6
click at [371, 111] on div "Datos de contacto para este sitio web. Pueden usarse en cualquier parte del sit…" at bounding box center [429, 134] width 117 height 178
type input "av. Arcos 937"
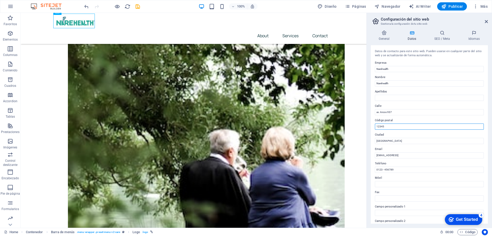
drag, startPoint x: 380, startPoint y: 127, endPoint x: 374, endPoint y: 127, distance: 5.9
click at [374, 127] on div "Datos de contacto para este sitio web. Pueden usarse en cualquier parte del sit…" at bounding box center [429, 134] width 117 height 178
type input "44520"
click at [390, 139] on input "[GEOGRAPHIC_DATA]" at bounding box center [429, 141] width 109 height 6
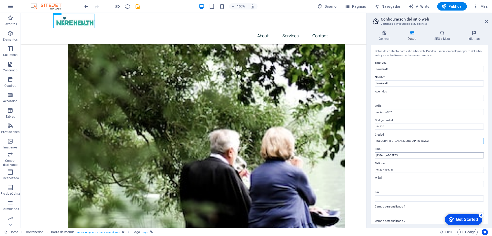
type input "[GEOGRAPHIC_DATA], [GEOGRAPHIC_DATA]"
click at [396, 153] on input "[EMAIL_ADDRESS]" at bounding box center [429, 155] width 109 height 6
type input "[EMAIL_ADDRESS][DOMAIN_NAME]"
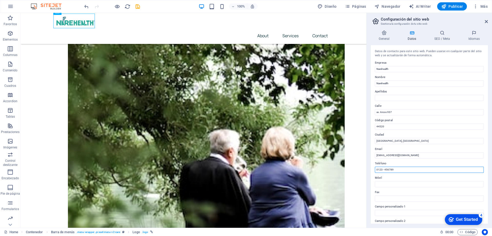
click at [390, 168] on input "0123 - 456789" at bounding box center [429, 169] width 109 height 6
drag, startPoint x: 411, startPoint y: 181, endPoint x: 363, endPoint y: 170, distance: 48.7
drag, startPoint x: 397, startPoint y: 169, endPoint x: 373, endPoint y: 169, distance: 24.1
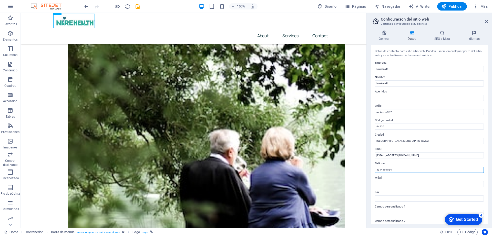
click at [373, 169] on div "Datos de contacto para este sitio web. Pueden usarse en cualquier parte del sit…" at bounding box center [429, 134] width 117 height 178
type input "3314104554"
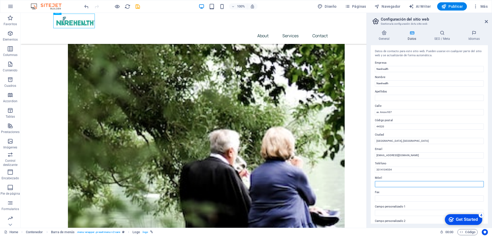
click at [387, 184] on input "Móvil" at bounding box center [429, 184] width 109 height 6
paste input "3314104554"
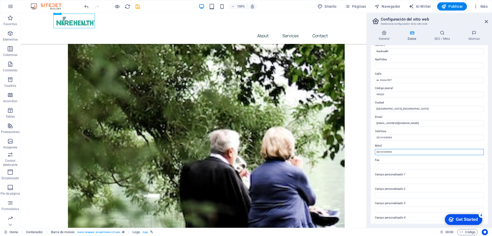
scroll to position [0, 0]
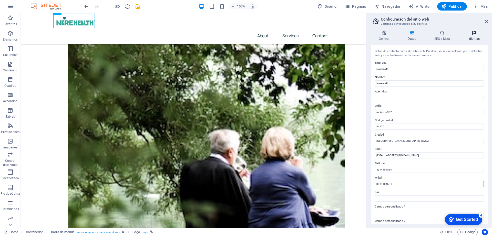
type input "3314104554"
click at [474, 37] on h4 "Idiomas" at bounding box center [474, 35] width 28 height 11
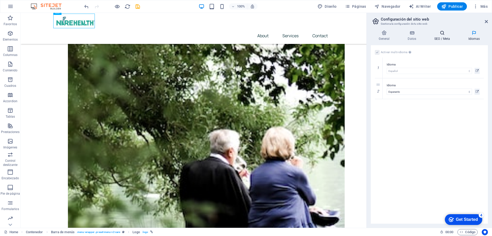
click at [442, 37] on h4 "SEO / Meta" at bounding box center [443, 35] width 34 height 11
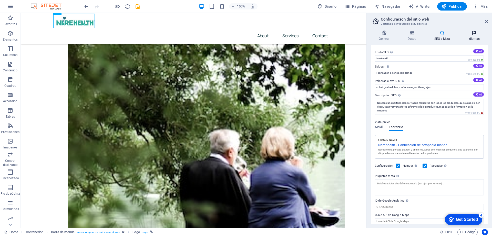
click at [474, 36] on h4 "Idiomas" at bounding box center [474, 35] width 28 height 11
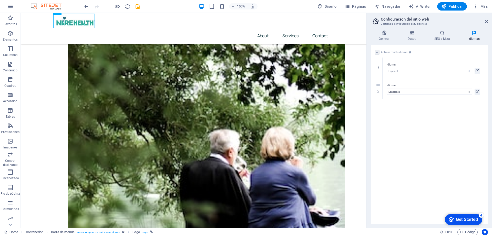
click at [378, 51] on label at bounding box center [377, 52] width 5 height 5
click at [445, 35] on icon at bounding box center [442, 32] width 32 height 5
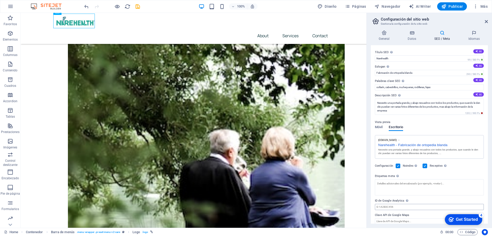
scroll to position [5, 0]
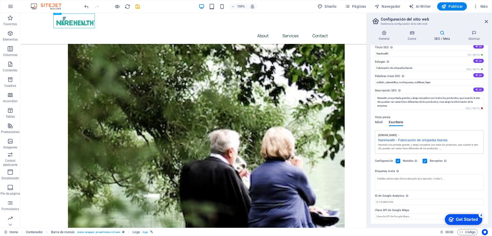
click at [462, 220] on div "Get Started" at bounding box center [467, 219] width 22 height 5
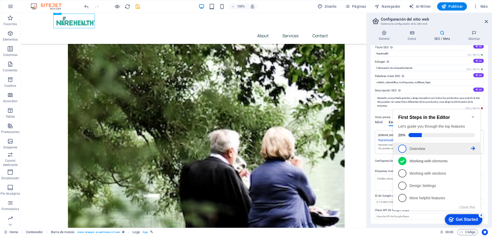
click at [424, 146] on p "Overview - incomplete" at bounding box center [441, 148] width 62 height 5
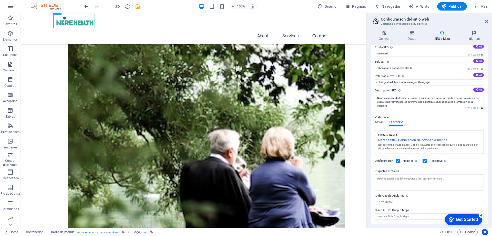
scroll to position [0, 0]
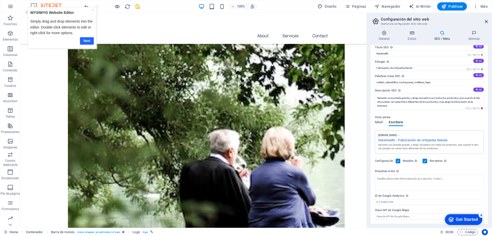
click at [86, 42] on link "Next" at bounding box center [87, 40] width 14 height 7
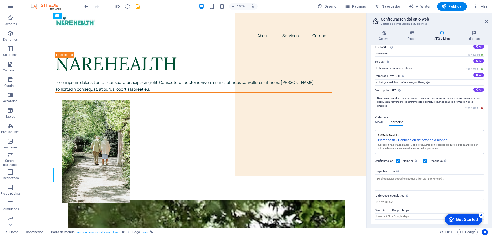
click at [463, 218] on div "Get Started" at bounding box center [467, 219] width 22 height 5
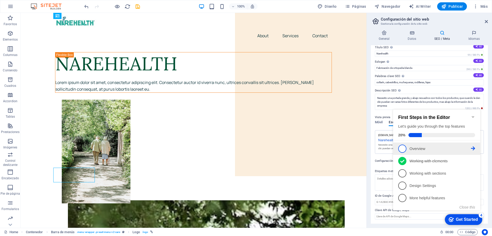
click at [411, 148] on p "Overview - incomplete" at bounding box center [441, 148] width 62 height 5
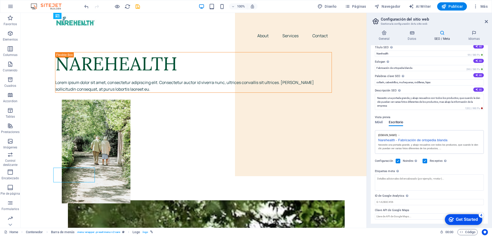
click at [467, 217] on div "Get Started" at bounding box center [467, 219] width 22 height 5
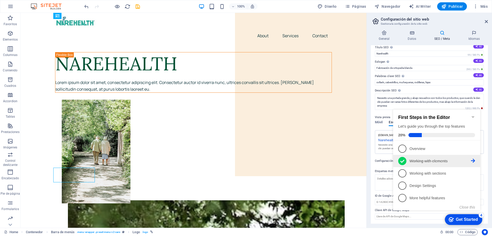
click at [425, 161] on p "Working with elements - completed" at bounding box center [441, 160] width 62 height 5
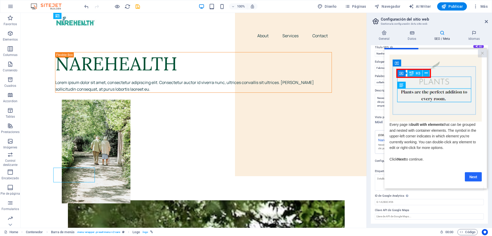
drag, startPoint x: 475, startPoint y: 178, endPoint x: 860, endPoint y: 226, distance: 387.7
click at [475, 178] on link "Next" at bounding box center [473, 176] width 17 height 9
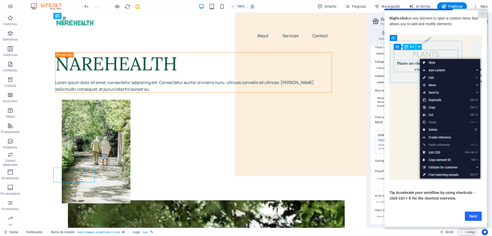
click at [471, 216] on link "Next" at bounding box center [473, 215] width 17 height 9
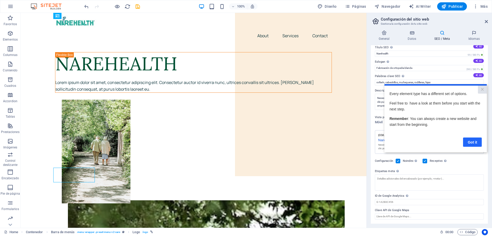
click at [473, 143] on link "Got it" at bounding box center [472, 141] width 19 height 9
